Goal: Find specific page/section: Find specific page/section

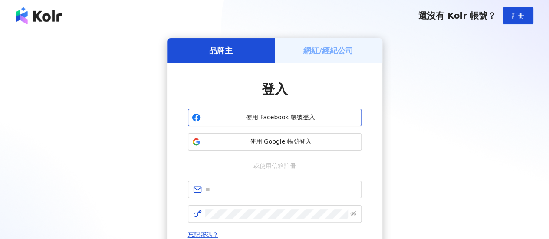
click at [267, 121] on span "使用 Facebook 帳號登入" at bounding box center [281, 117] width 154 height 9
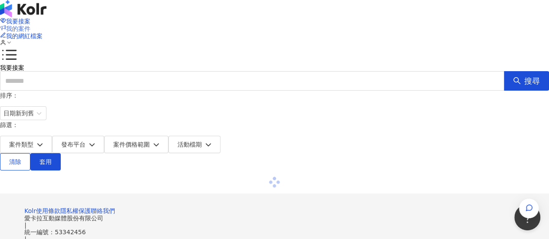
click at [30, 25] on span "我的案件" at bounding box center [18, 28] width 24 height 7
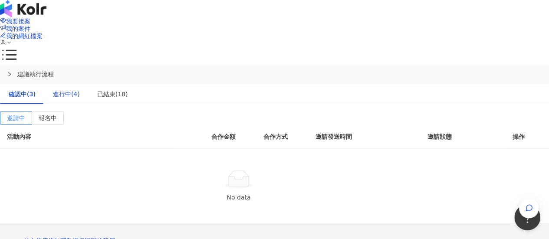
click at [80, 89] on div "進行中(4)" at bounding box center [66, 94] width 27 height 10
